Goal: Transaction & Acquisition: Purchase product/service

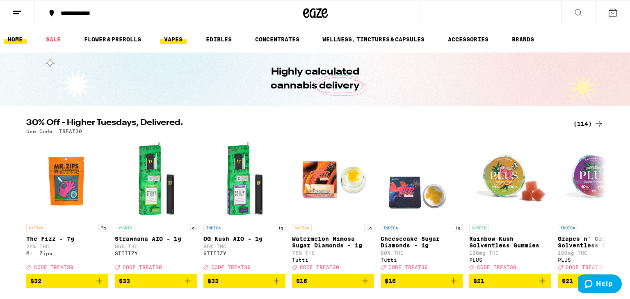
click at [170, 37] on link "VAPES" at bounding box center [173, 39] width 27 height 10
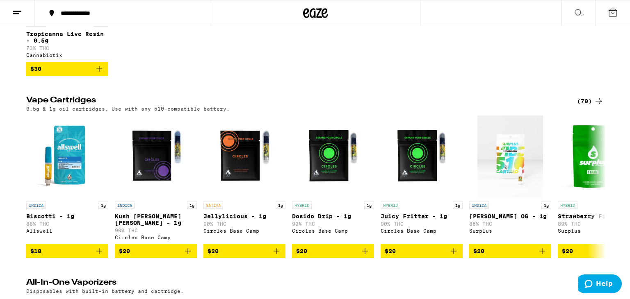
scroll to position [383, 0]
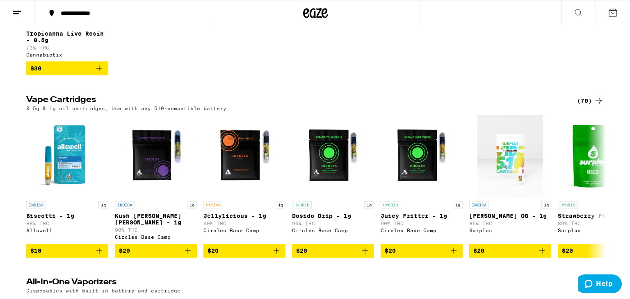
click at [589, 106] on div "(70)" at bounding box center [590, 101] width 27 height 10
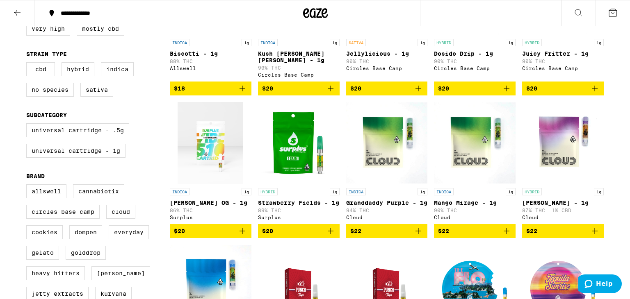
scroll to position [168, 0]
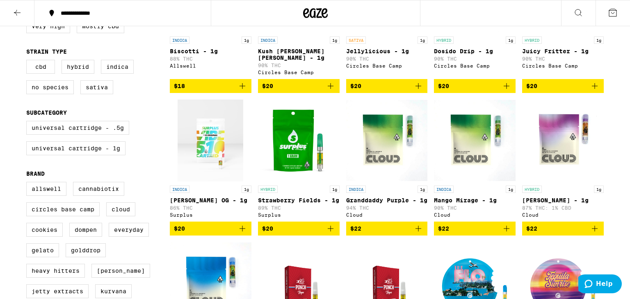
click at [328, 234] on icon "Add to bag" at bounding box center [331, 229] width 10 height 10
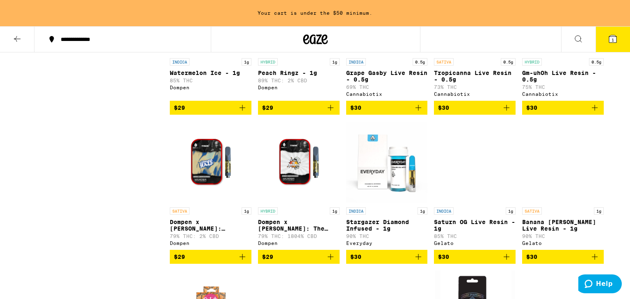
scroll to position [614, 0]
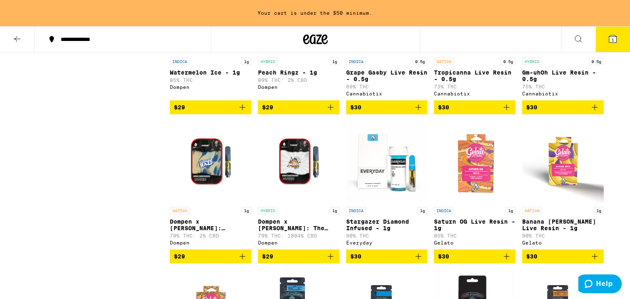
click at [240, 262] on icon "Add to bag" at bounding box center [242, 257] width 10 height 10
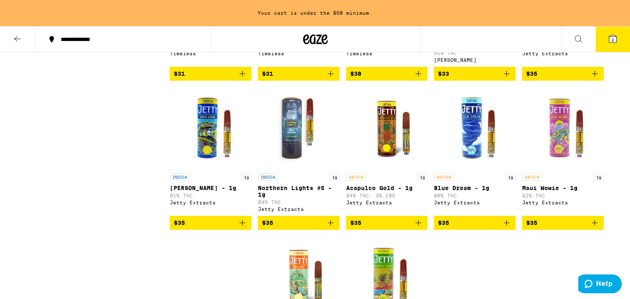
scroll to position [1245, 0]
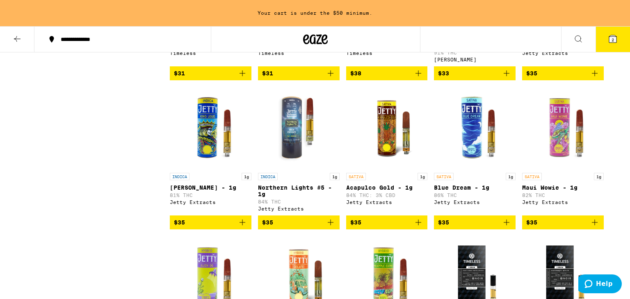
click at [332, 228] on icon "Add to bag" at bounding box center [331, 223] width 10 height 10
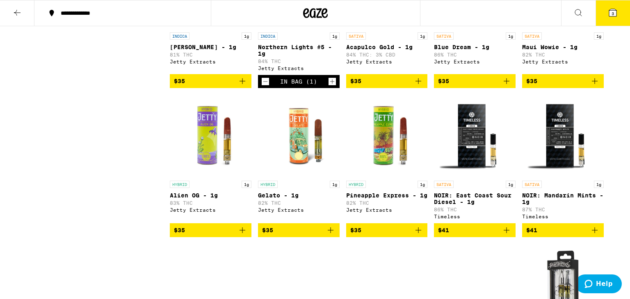
scroll to position [1361, 0]
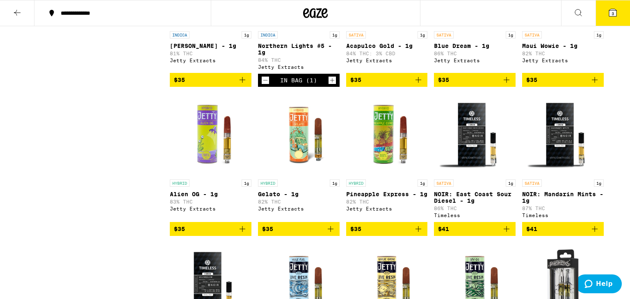
click at [419, 234] on icon "Add to bag" at bounding box center [418, 229] width 10 height 10
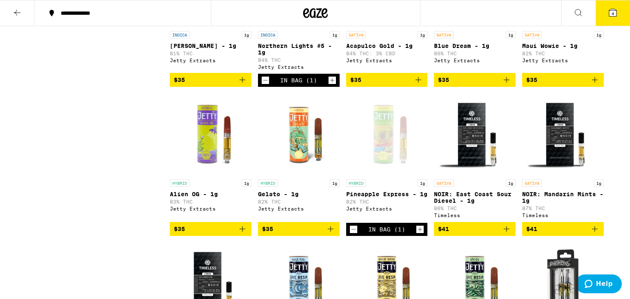
click at [611, 10] on icon at bounding box center [612, 12] width 7 height 7
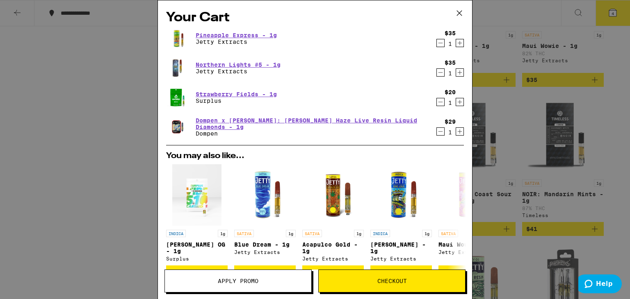
click at [239, 280] on span "Apply Promo" at bounding box center [238, 281] width 41 height 6
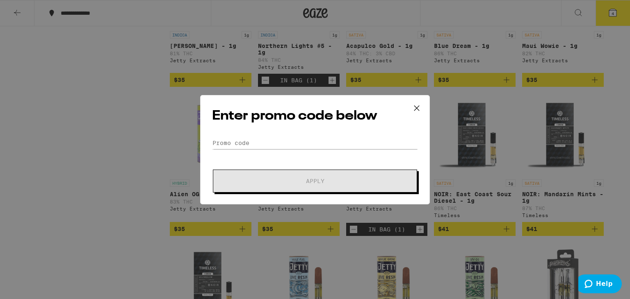
click at [129, 94] on div "Enter promo code below Promo Code Apply" at bounding box center [315, 149] width 630 height 299
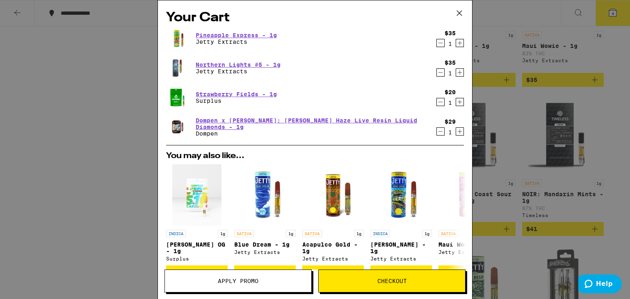
click at [76, 110] on div "Your Cart Pineapple Express - 1g Jetty Extracts $35 1 Northern Lights #5 - 1g J…" at bounding box center [315, 149] width 630 height 299
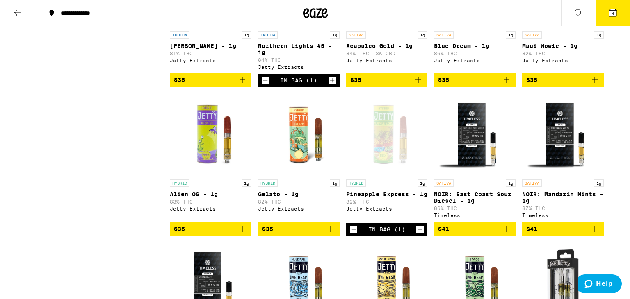
click at [18, 11] on icon at bounding box center [17, 13] width 10 height 10
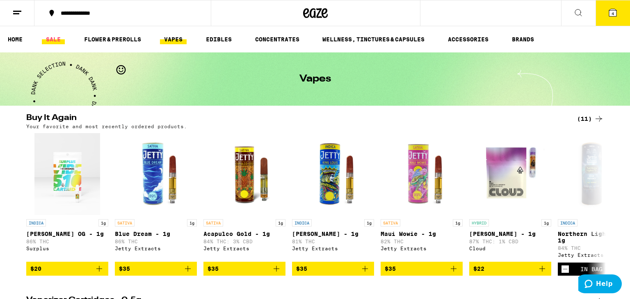
click at [52, 39] on link "SALE" at bounding box center [53, 39] width 23 height 10
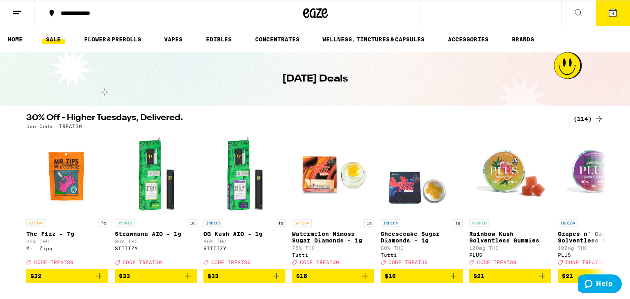
click at [52, 39] on link "SALE" at bounding box center [53, 39] width 23 height 10
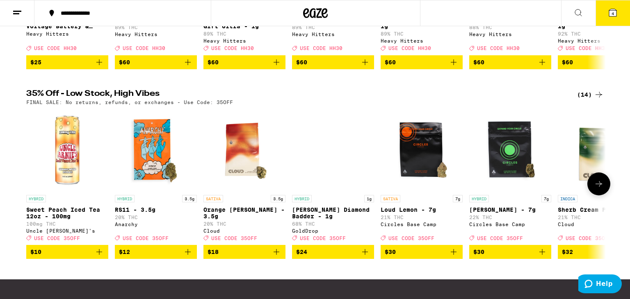
scroll to position [408, 0]
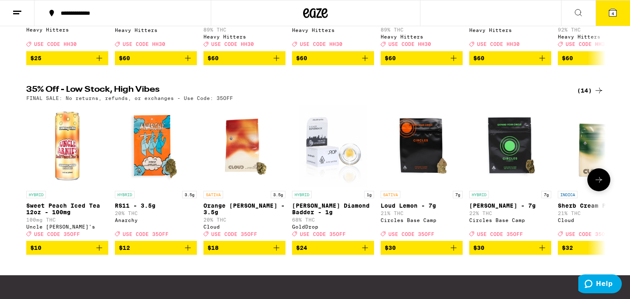
click at [602, 185] on icon at bounding box center [599, 180] width 10 height 10
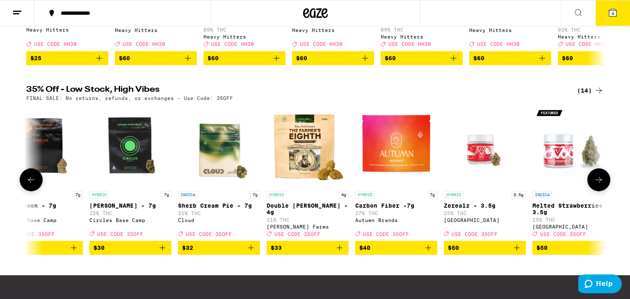
scroll to position [0, 488]
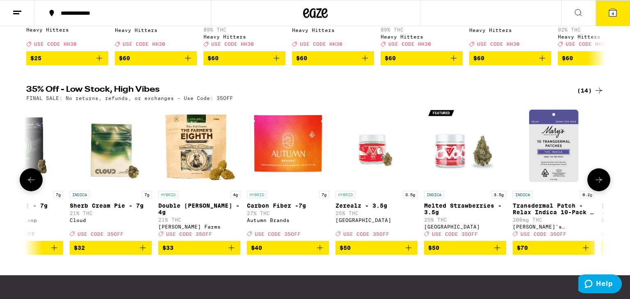
click at [602, 185] on icon at bounding box center [599, 180] width 10 height 10
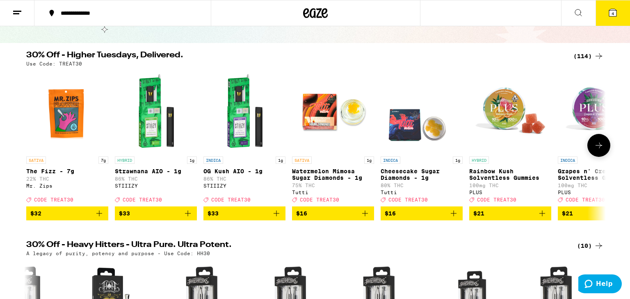
scroll to position [0, 0]
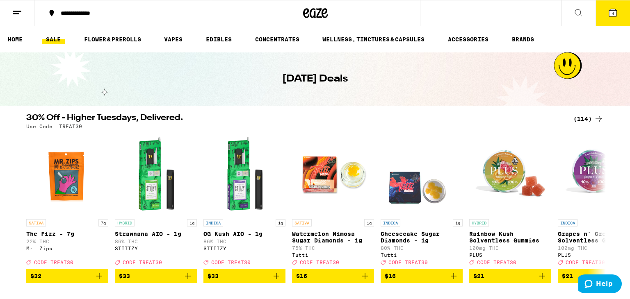
click at [614, 11] on icon at bounding box center [612, 12] width 7 height 7
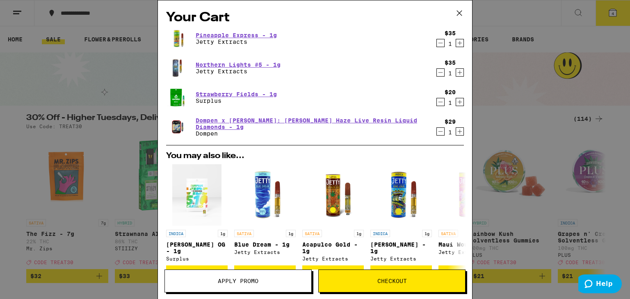
click at [380, 278] on span "Checkout" at bounding box center [392, 281] width 30 height 6
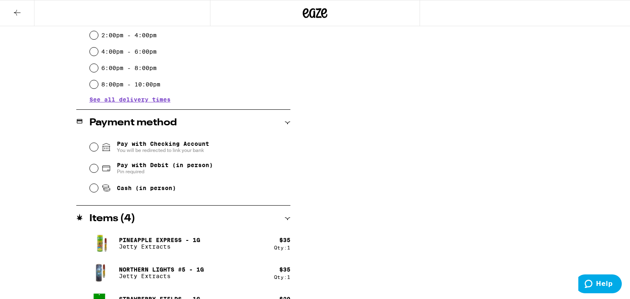
scroll to position [257, 0]
click at [94, 170] on input "Pay with Debit (in person) Pin required" at bounding box center [94, 168] width 8 height 8
radio input "true"
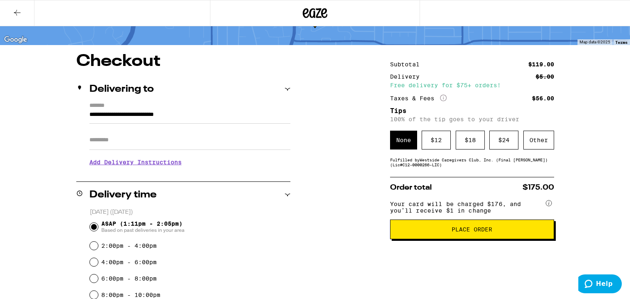
scroll to position [48, 0]
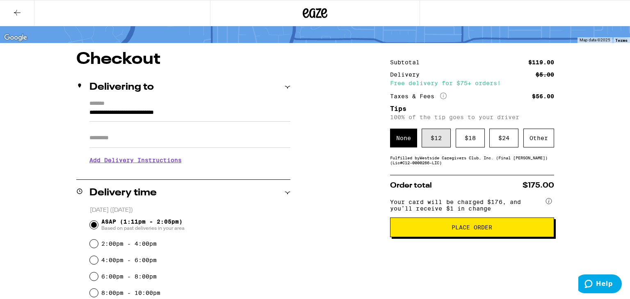
click at [443, 141] on div "$ 12" at bounding box center [435, 138] width 29 height 19
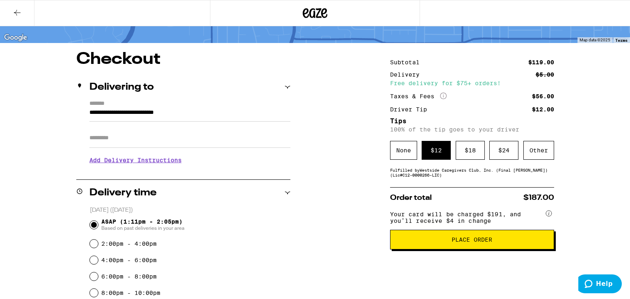
click at [476, 243] on span "Place Order" at bounding box center [471, 240] width 41 height 6
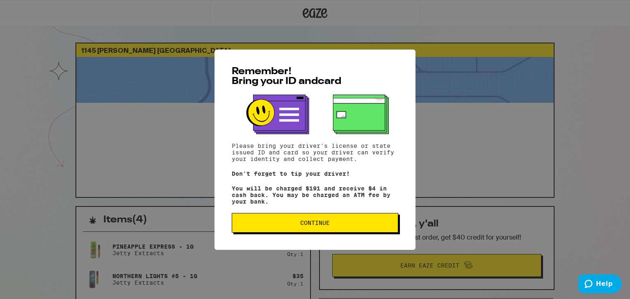
click at [323, 223] on span "Continue" at bounding box center [315, 223] width 30 height 6
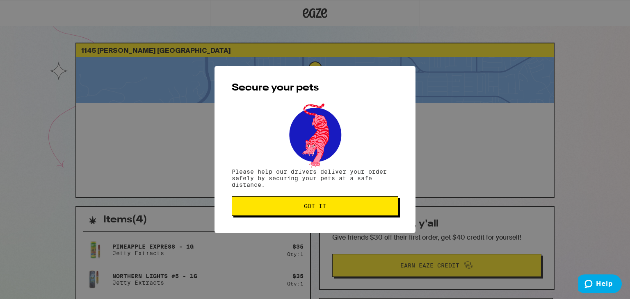
click at [322, 211] on button "Got it" at bounding box center [315, 206] width 166 height 20
